Goal: Transaction & Acquisition: Purchase product/service

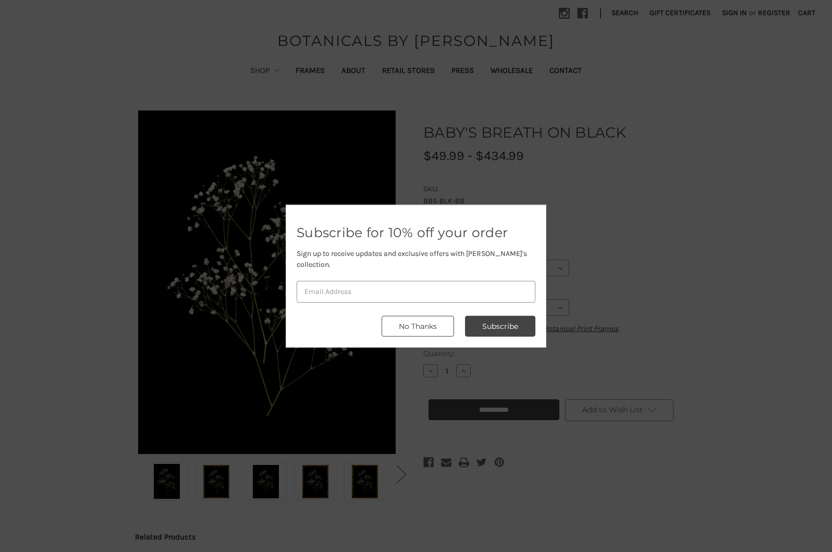
click at [409, 320] on button "No Thanks" at bounding box center [418, 326] width 72 height 21
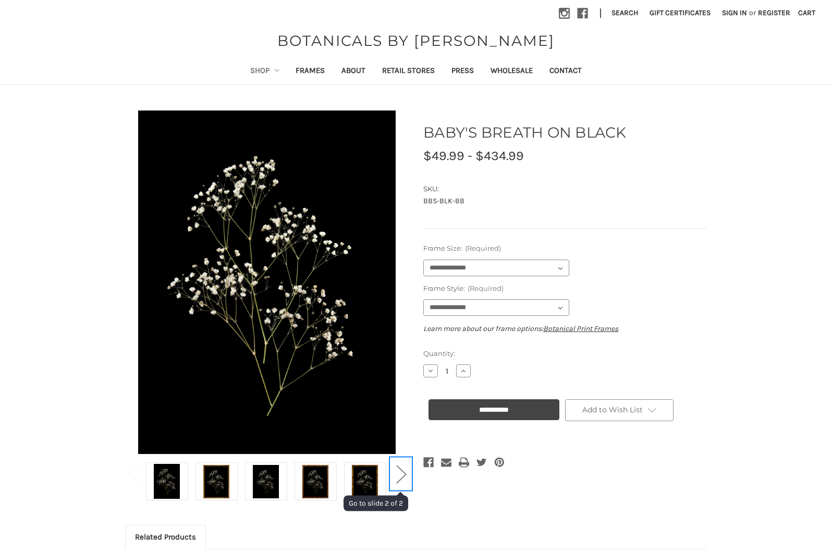
click at [408, 472] on button "Next" at bounding box center [400, 474] width 21 height 32
click at [351, 467] on link at bounding box center [365, 481] width 42 height 38
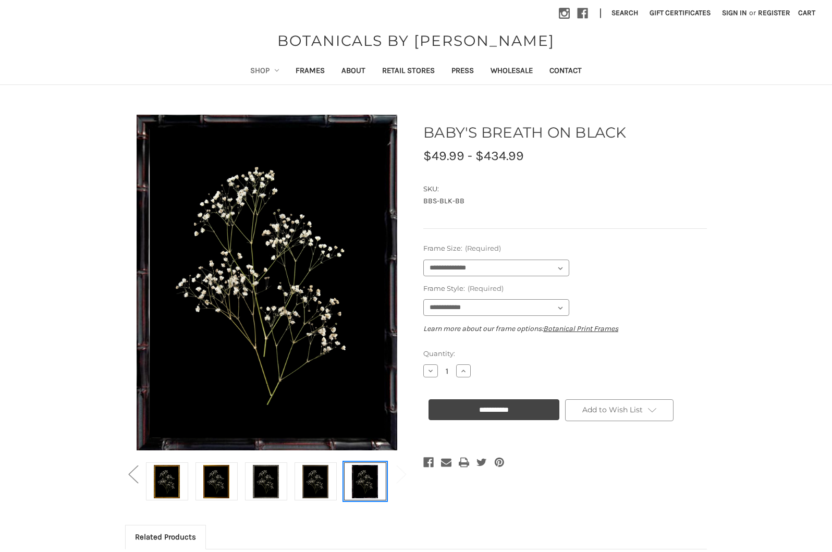
click at [359, 478] on img at bounding box center [365, 481] width 26 height 35
click at [315, 475] on img at bounding box center [315, 481] width 26 height 35
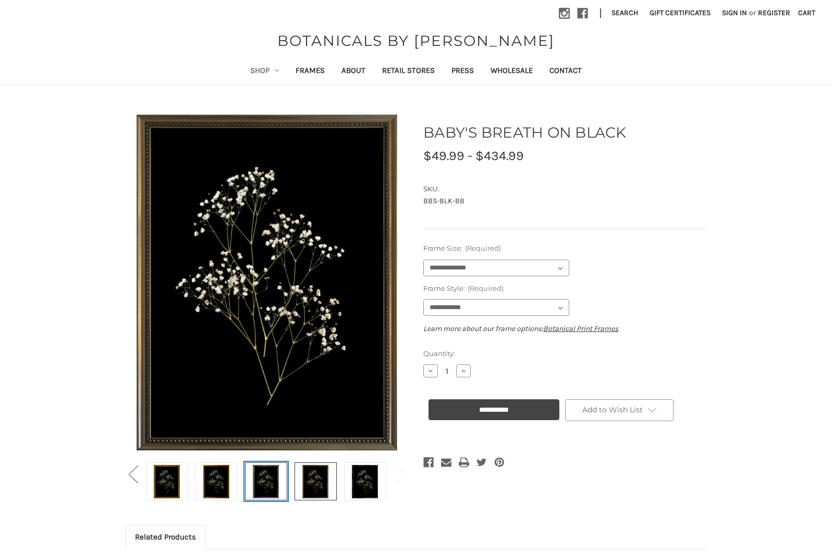
click at [257, 481] on img at bounding box center [266, 481] width 26 height 35
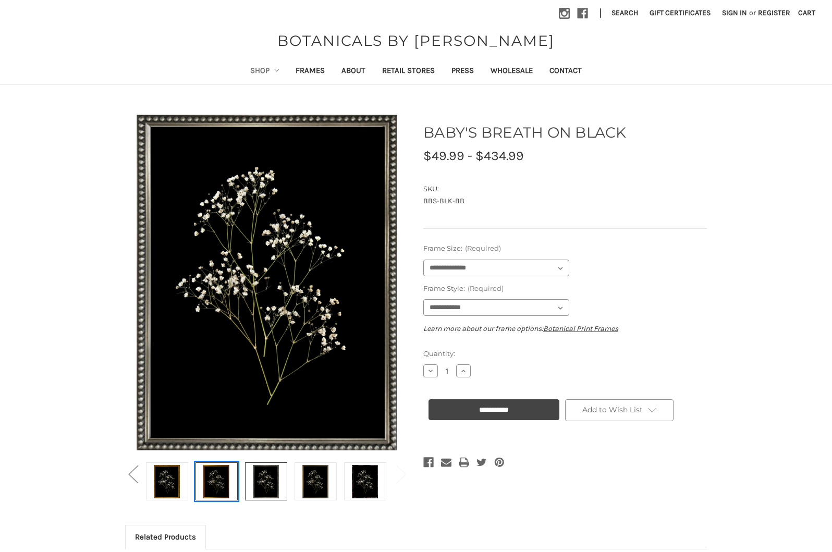
click at [211, 485] on img at bounding box center [216, 481] width 26 height 35
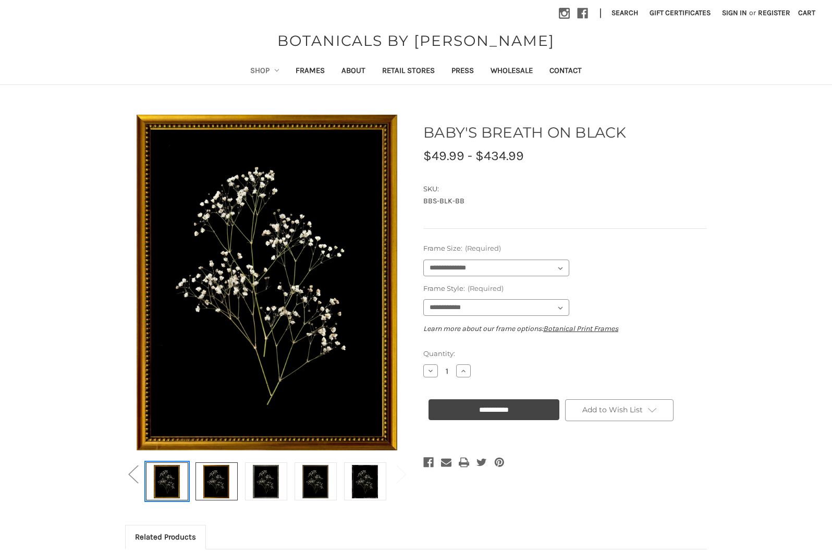
click at [160, 480] on img at bounding box center [167, 481] width 26 height 35
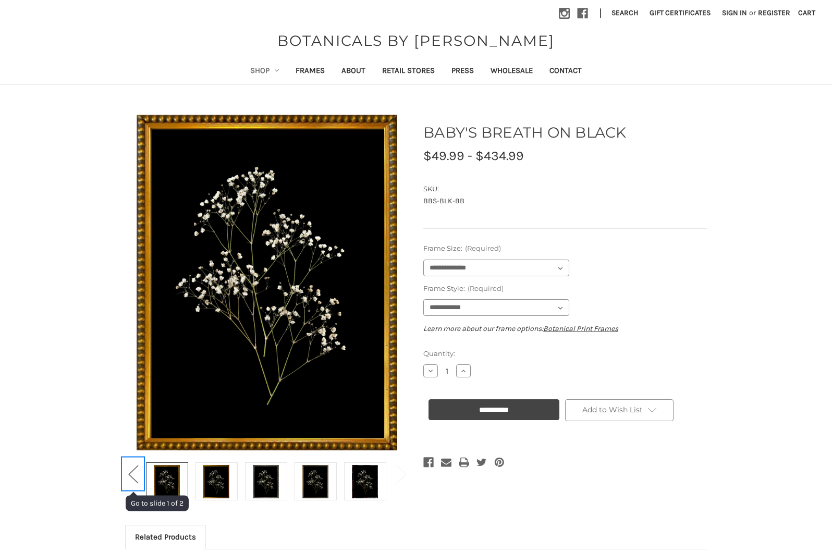
click at [132, 473] on button "Previous" at bounding box center [132, 474] width 21 height 32
click at [132, 472] on button "Previous" at bounding box center [132, 474] width 21 height 32
click at [176, 477] on img at bounding box center [167, 481] width 26 height 35
select select "****"
